Goal: Find specific page/section: Find specific page/section

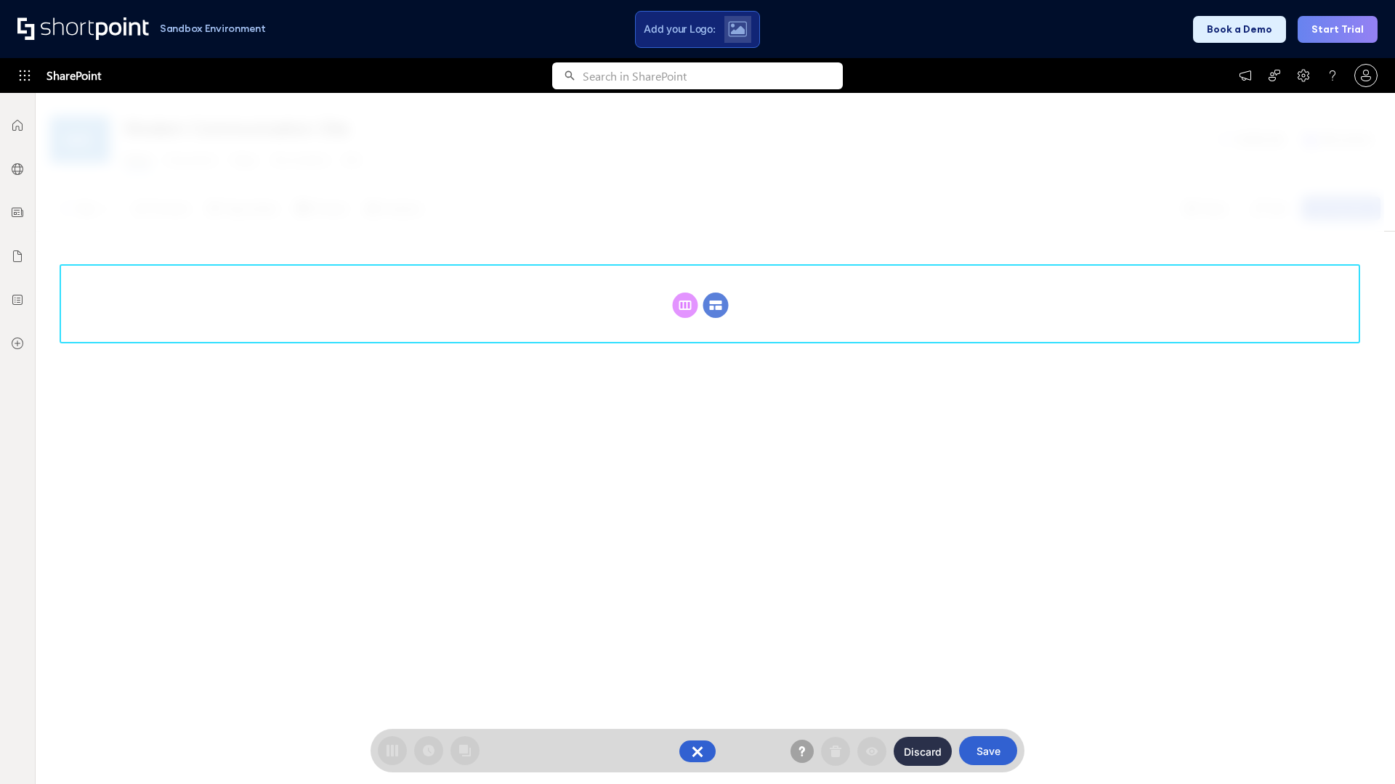
click at [715, 305] on circle at bounding box center [715, 305] width 25 height 25
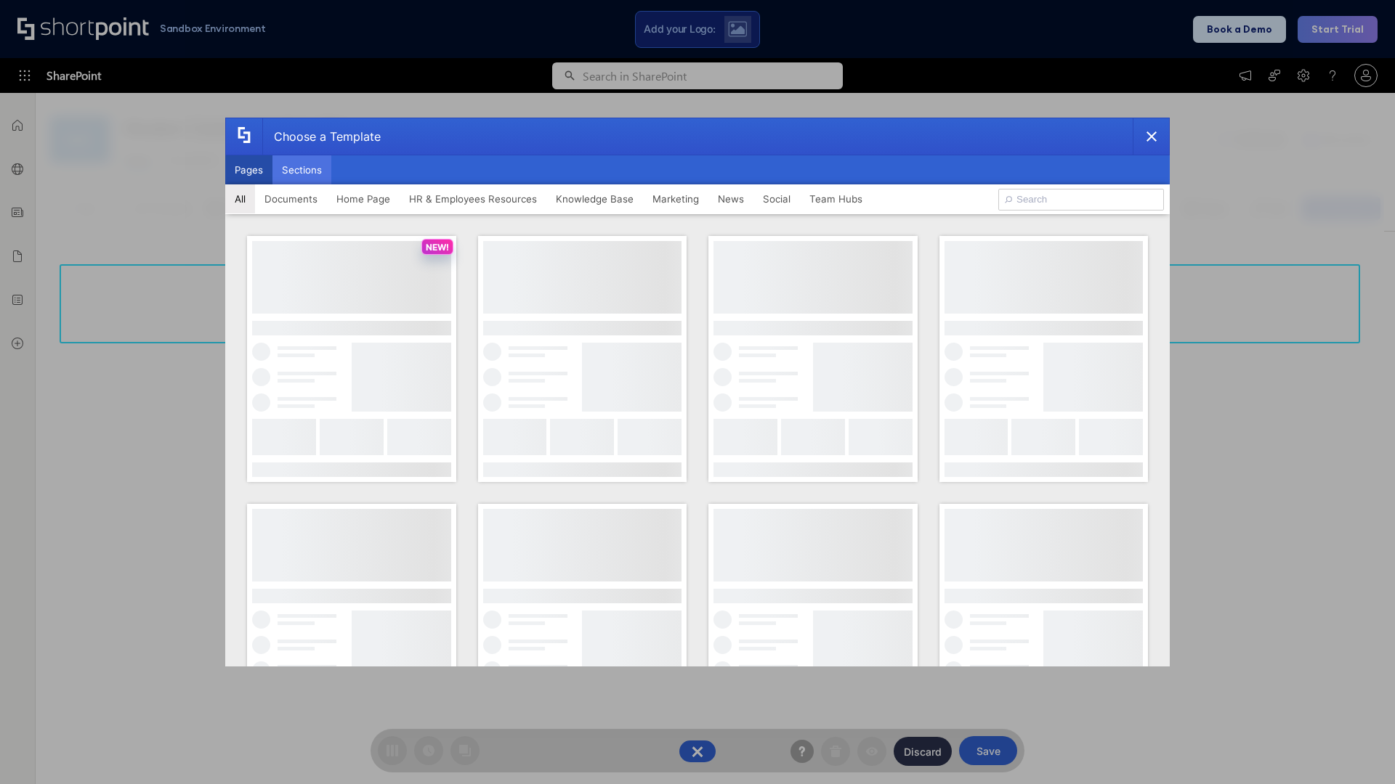
click at [301, 170] on button "Sections" at bounding box center [301, 169] width 59 height 29
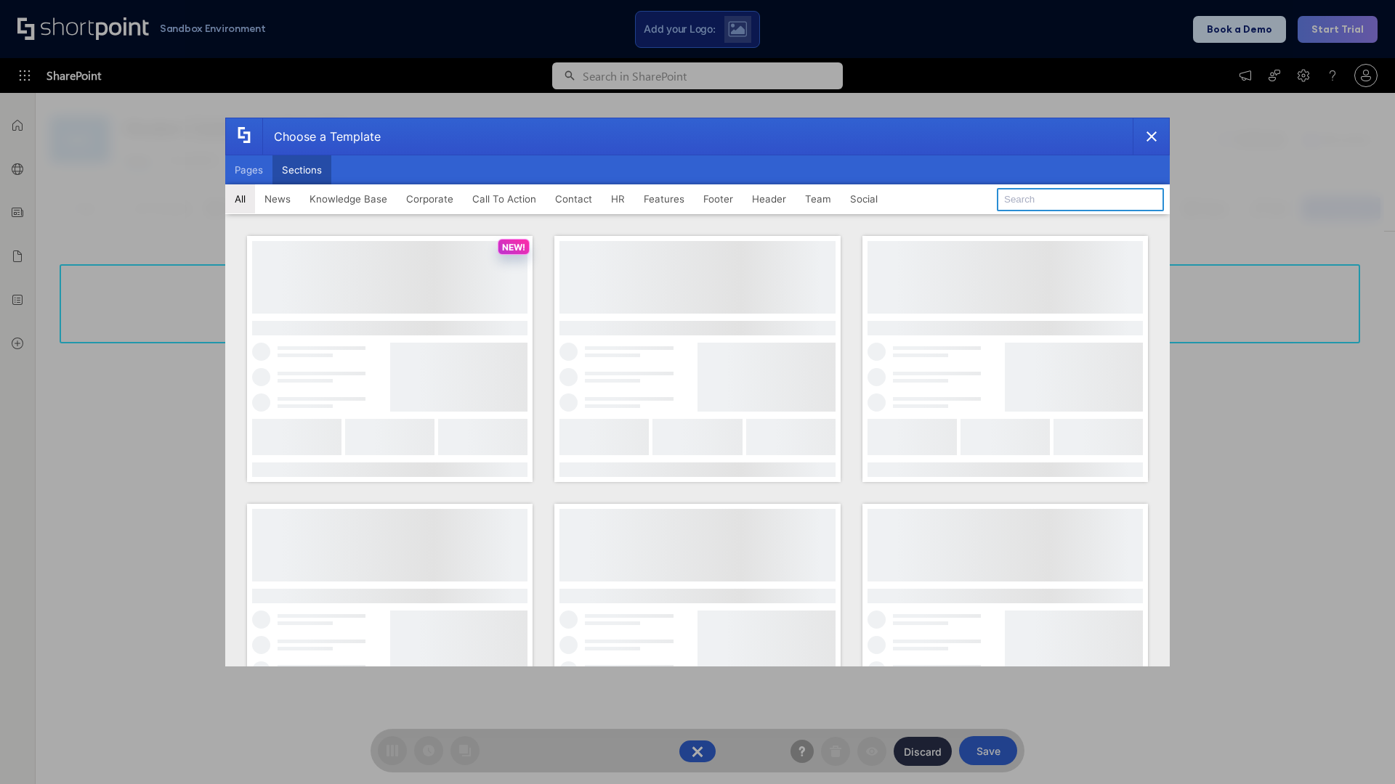
type input "Footer 8"
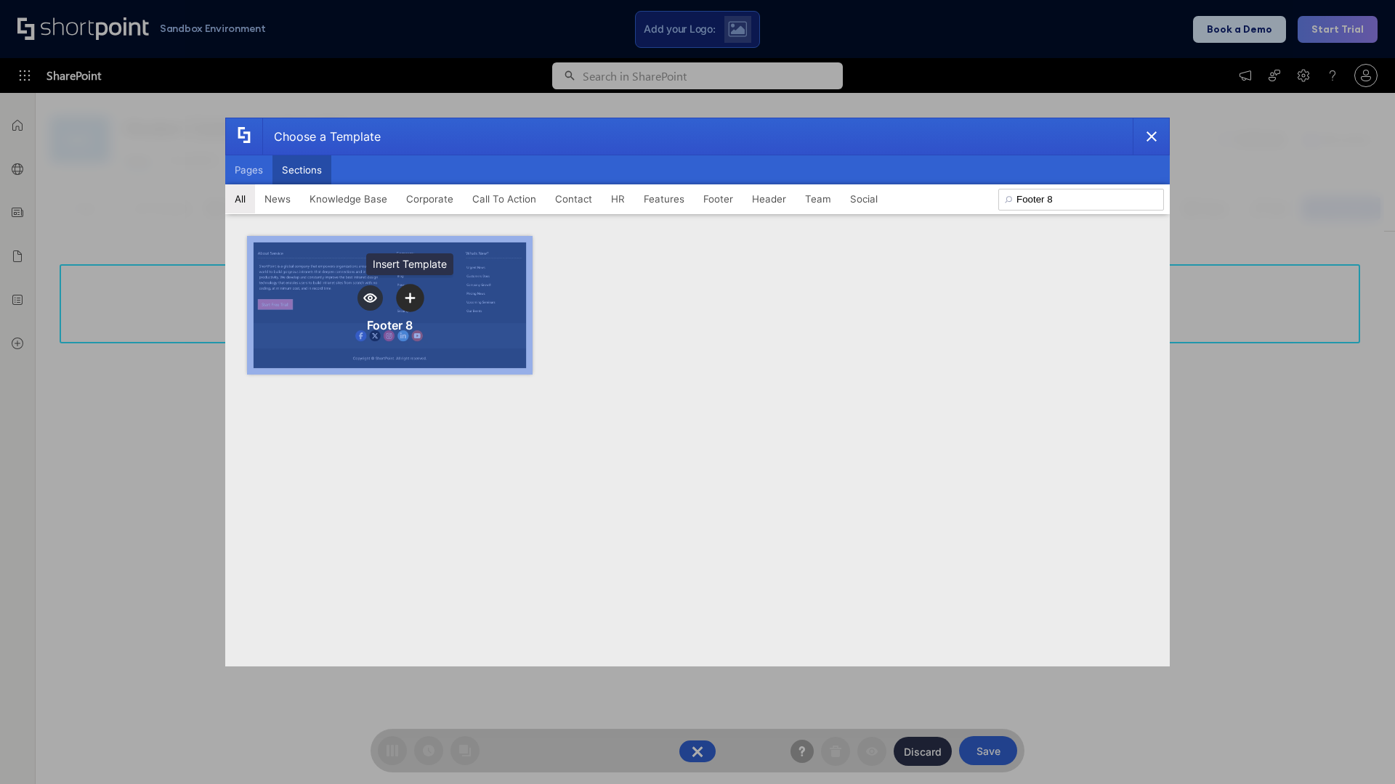
click at [410, 298] on icon "template selector" at bounding box center [410, 298] width 10 height 10
